Goal: Navigation & Orientation: Find specific page/section

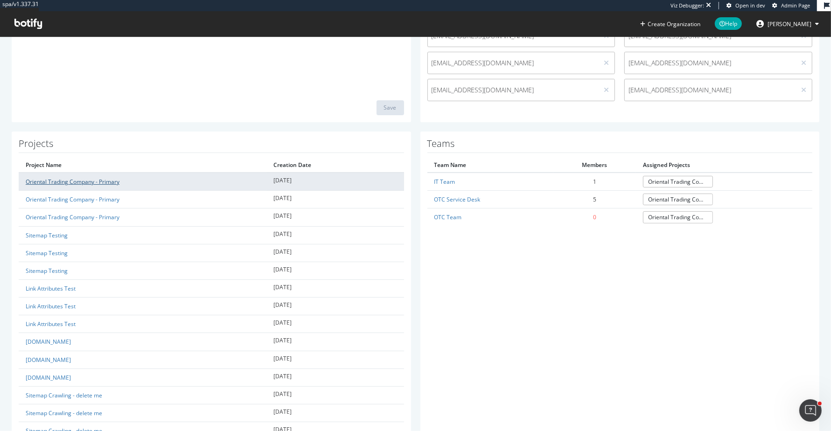
click at [87, 181] on link "Oriental Trading Company - Primary" at bounding box center [73, 182] width 94 height 8
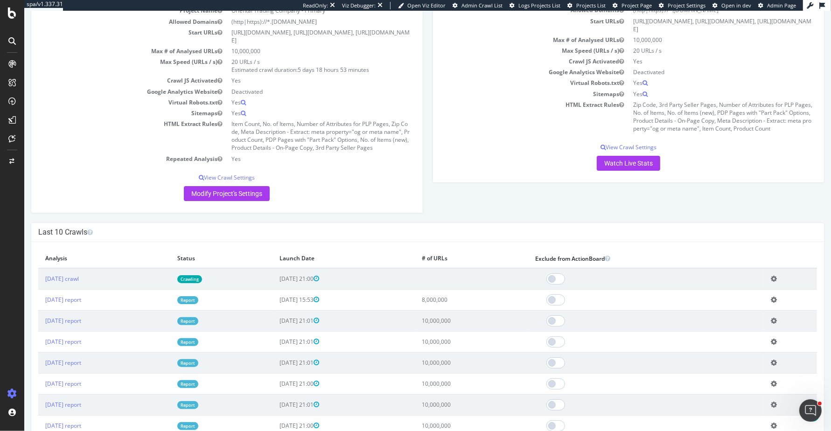
scroll to position [114, 0]
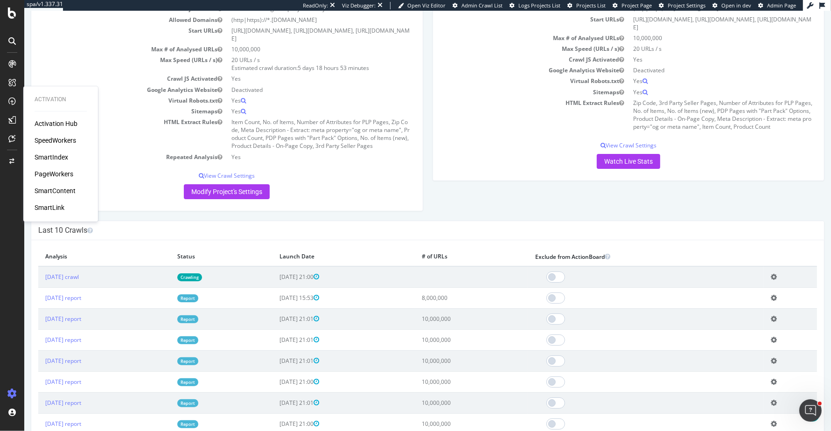
click at [44, 201] on div "Activation Hub SpeedWorkers SmartIndex PageWorkers SmartContent SmartLink" at bounding box center [61, 165] width 52 height 93
click at [44, 205] on div "SmartLink" at bounding box center [50, 207] width 30 height 9
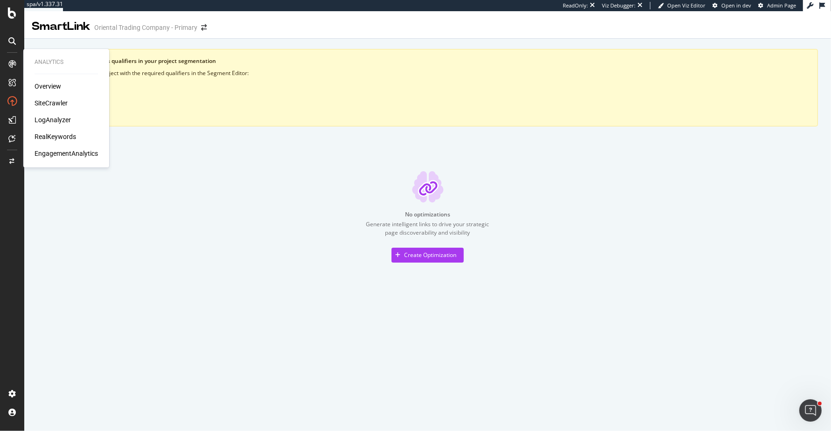
click at [64, 104] on div "SiteCrawler" at bounding box center [51, 102] width 33 height 9
